Goal: Information Seeking & Learning: Learn about a topic

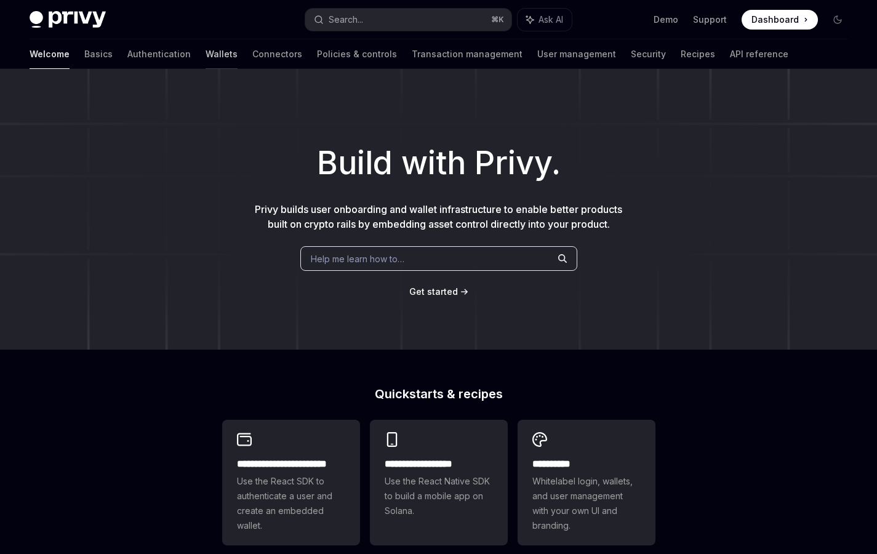
click at [206, 53] on link "Wallets" at bounding box center [222, 54] width 32 height 30
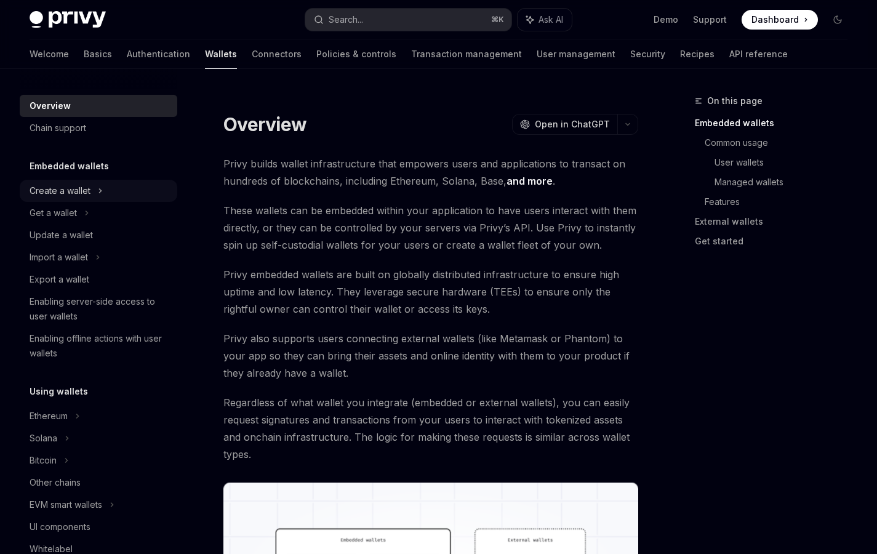
click at [84, 191] on div "Create a wallet" at bounding box center [60, 190] width 61 height 15
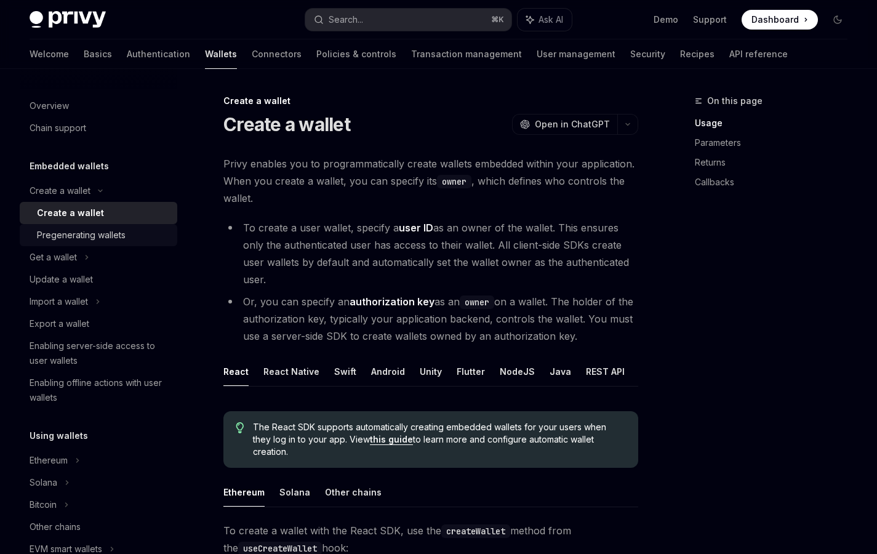
click at [92, 233] on div "Pregenerating wallets" at bounding box center [81, 235] width 89 height 15
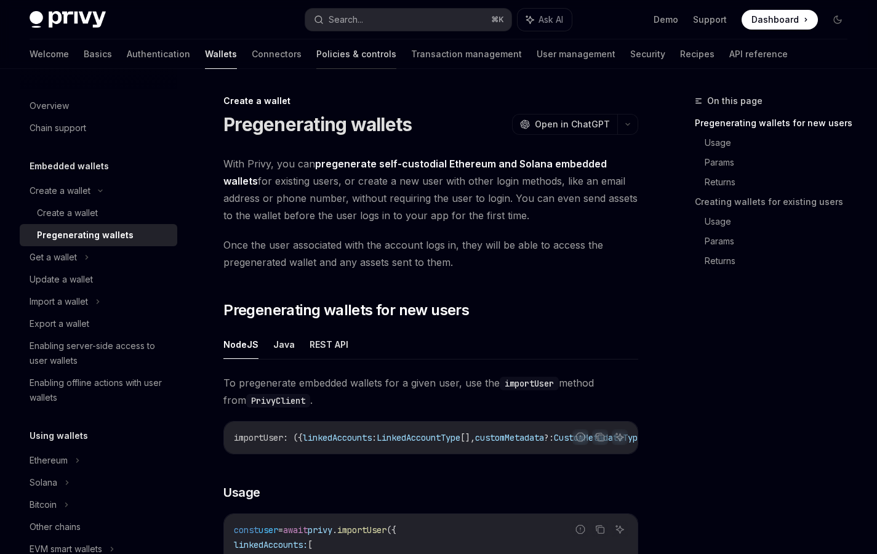
click at [316, 59] on link "Policies & controls" at bounding box center [356, 54] width 80 height 30
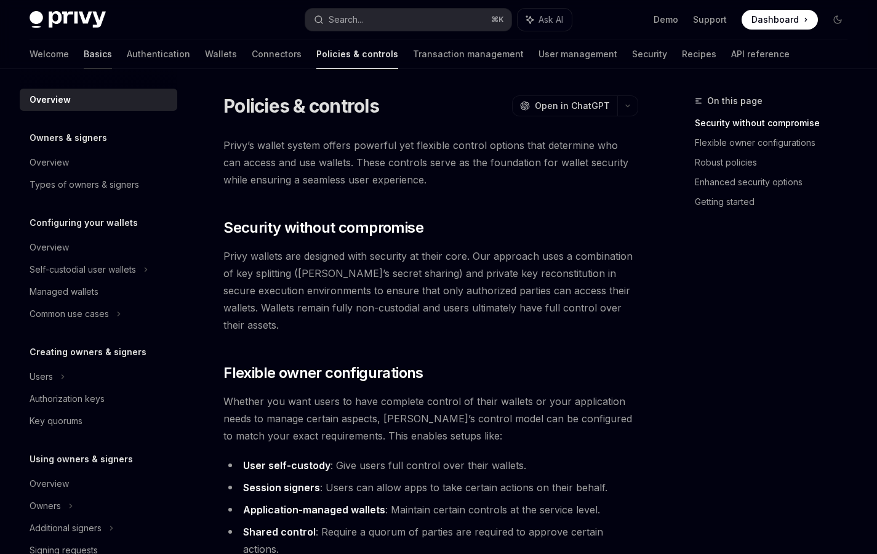
click at [84, 54] on link "Basics" at bounding box center [98, 54] width 28 height 30
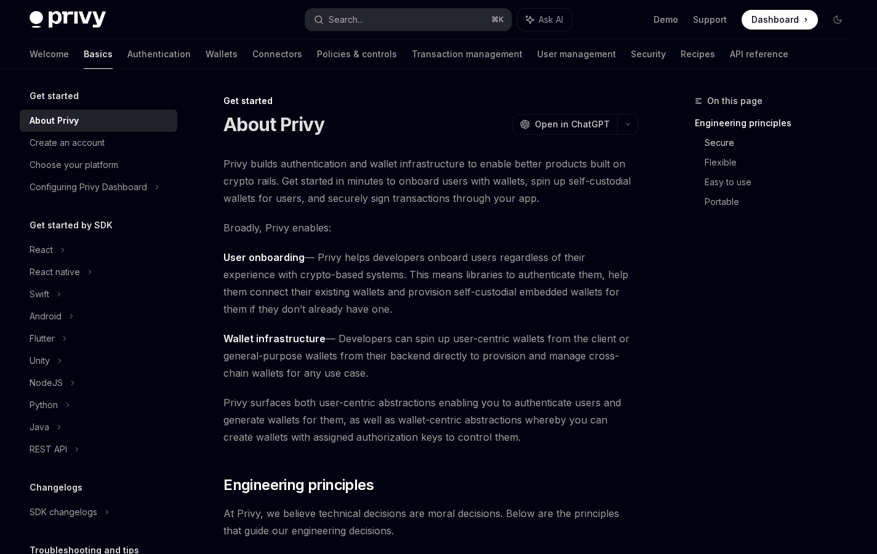
click at [720, 148] on link "Secure" at bounding box center [781, 143] width 153 height 20
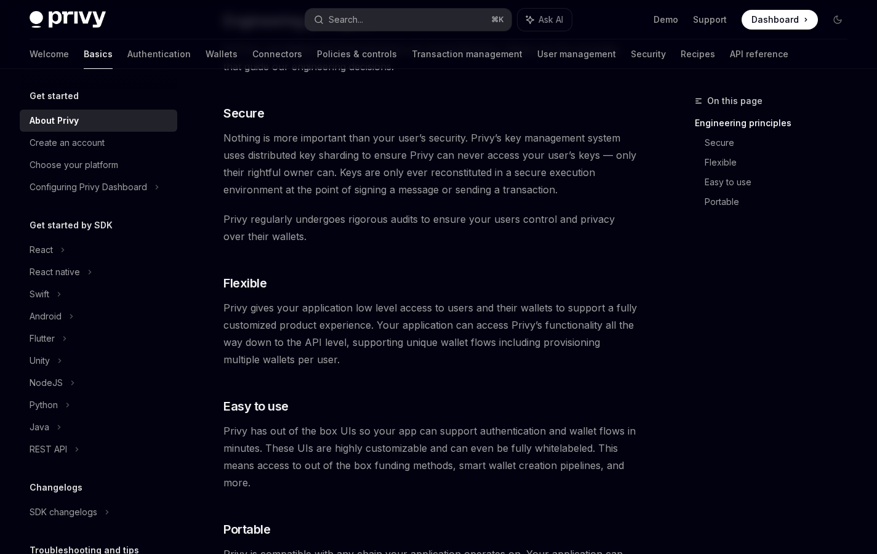
scroll to position [475, 0]
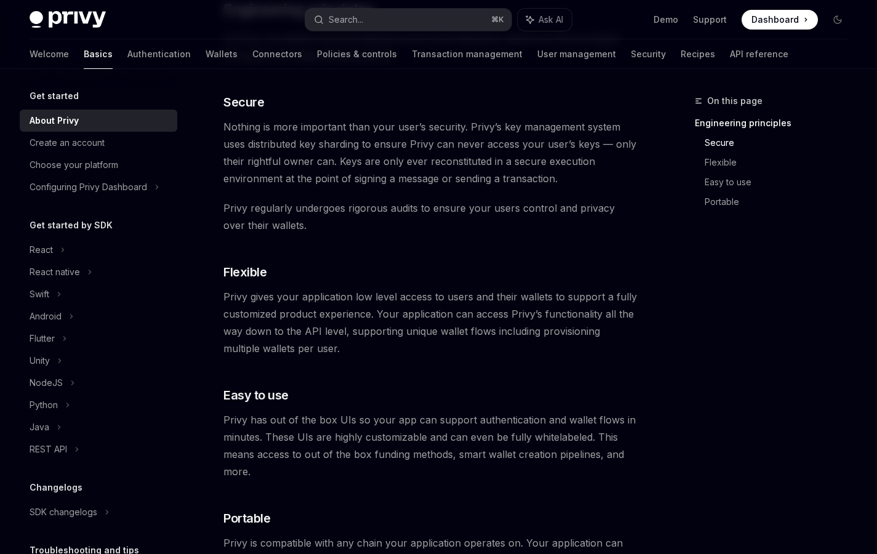
click at [725, 100] on span "On this page" at bounding box center [734, 101] width 55 height 15
click at [681, 54] on link "Recipes" at bounding box center [698, 54] width 34 height 30
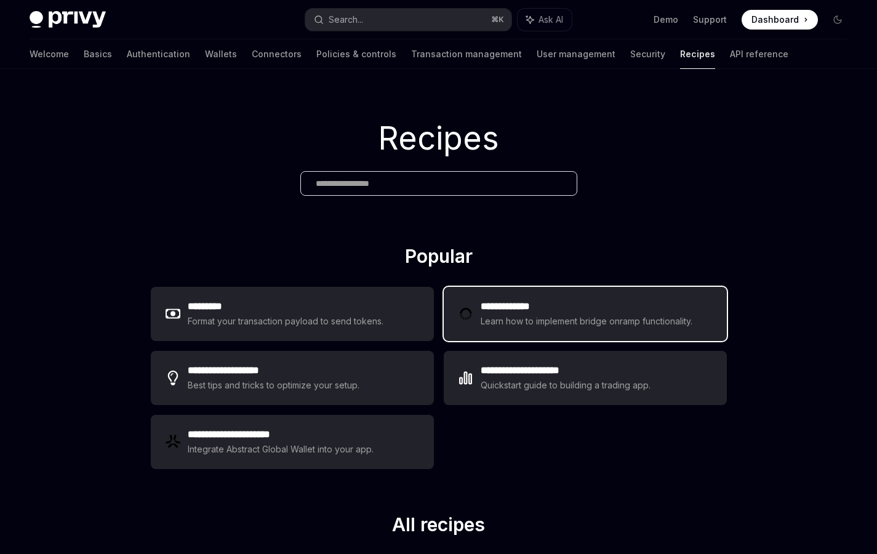
click at [557, 319] on div "Learn how to implement bridge onramp functionality." at bounding box center [588, 321] width 215 height 15
type textarea "*"
